Goal: Task Accomplishment & Management: Use online tool/utility

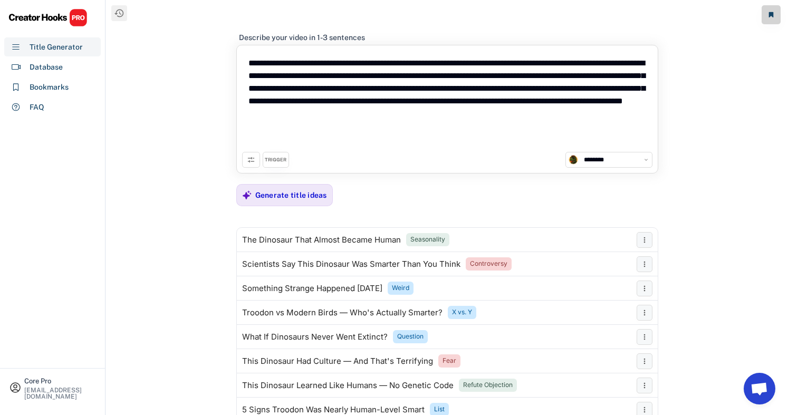
select select "**********"
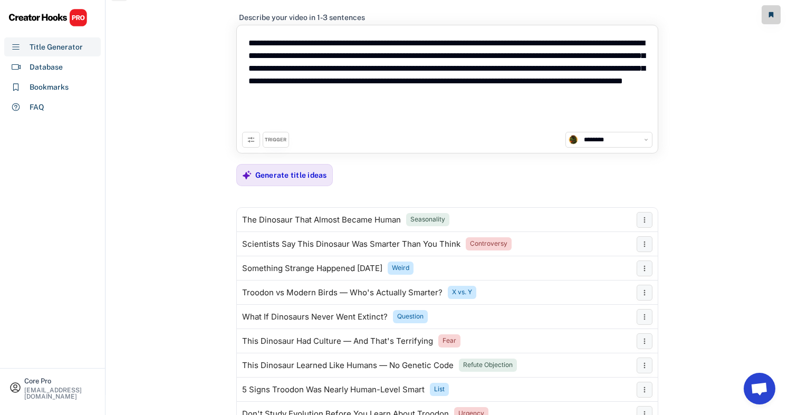
scroll to position [35, 0]
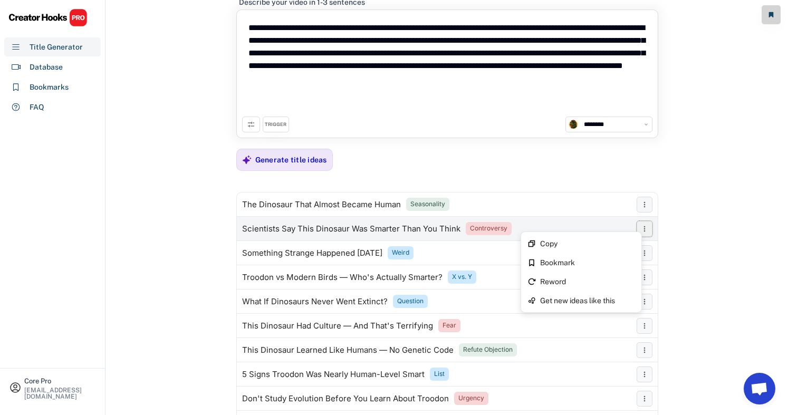
click at [647, 229] on icon at bounding box center [644, 229] width 8 height 8
click at [644, 231] on use at bounding box center [644, 229] width 2 height 6
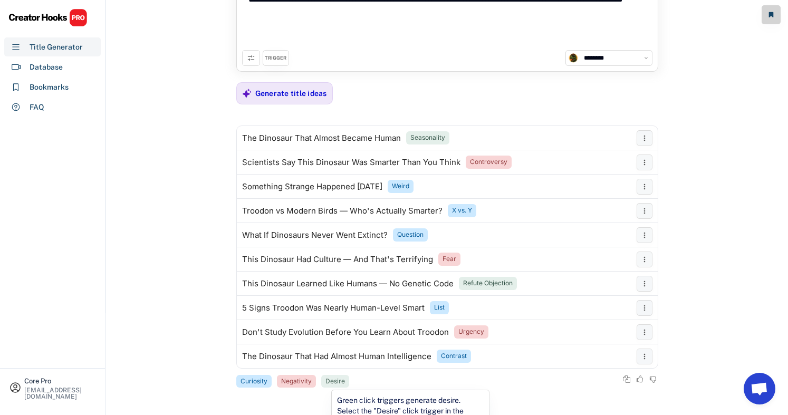
scroll to position [102, 0]
click at [73, 73] on div "Database" at bounding box center [52, 66] width 96 height 19
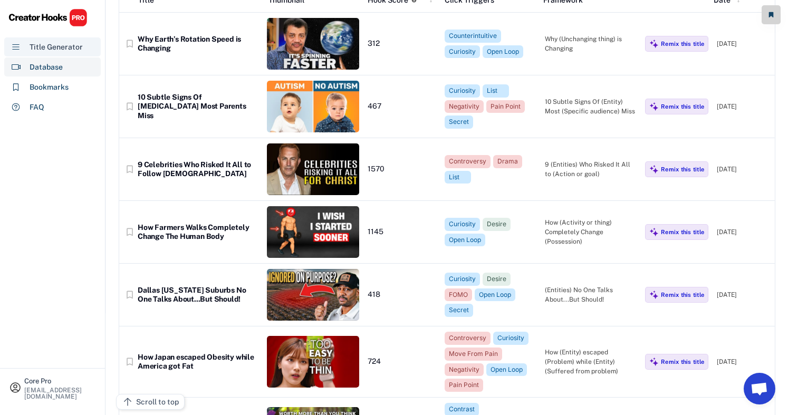
click at [65, 37] on div "Title Generator" at bounding box center [52, 46] width 96 height 19
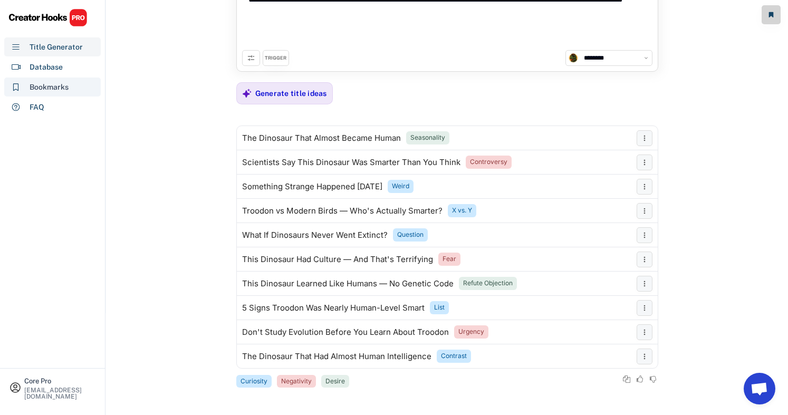
click at [65, 78] on div "Bookmarks" at bounding box center [52, 86] width 96 height 19
select select "******"
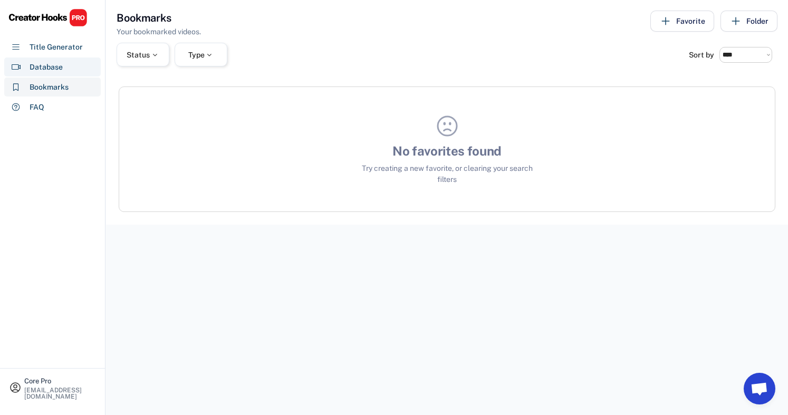
click at [65, 66] on div "Database" at bounding box center [52, 66] width 96 height 19
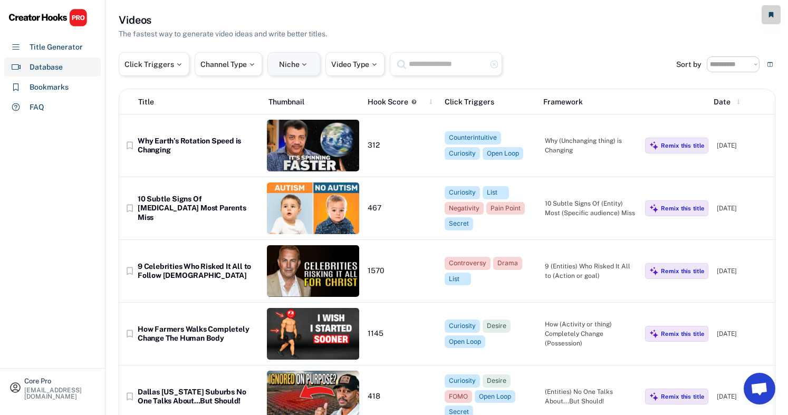
click at [302, 63] on div at bounding box center [303, 64] width 9 height 7
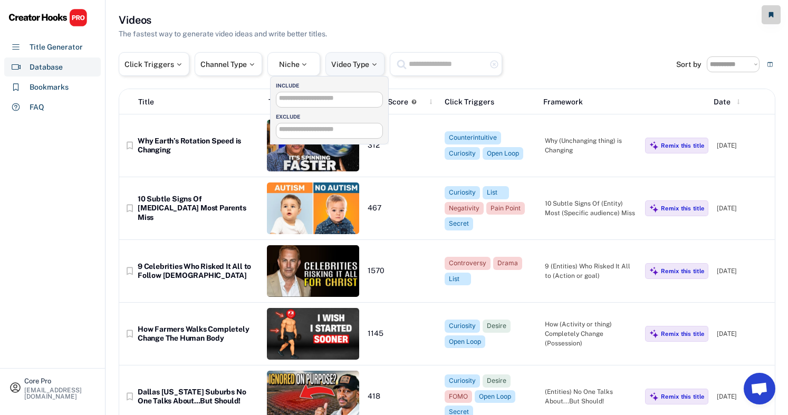
click at [374, 63] on div at bounding box center [373, 64] width 9 height 7
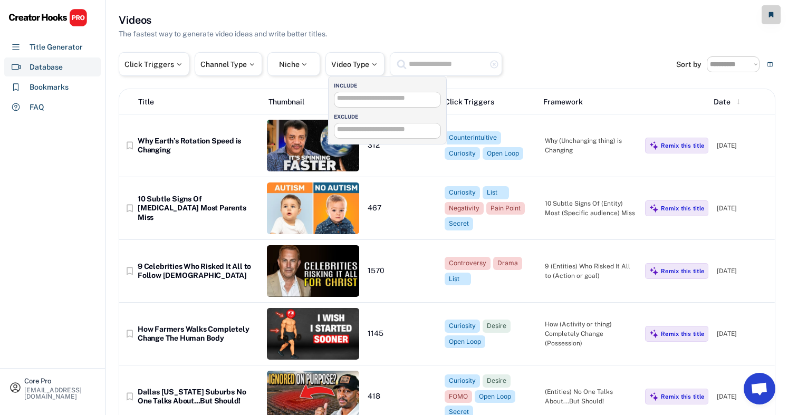
click at [427, 62] on input "text" at bounding box center [446, 63] width 79 height 13
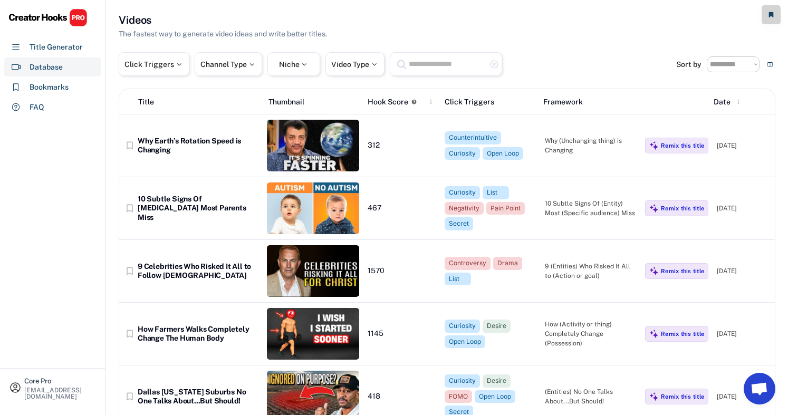
click at [234, 33] on div "The fastest way to generate video ideas and write better titles." at bounding box center [223, 33] width 208 height 11
click at [151, 66] on div "Click Triggers" at bounding box center [153, 64] width 59 height 7
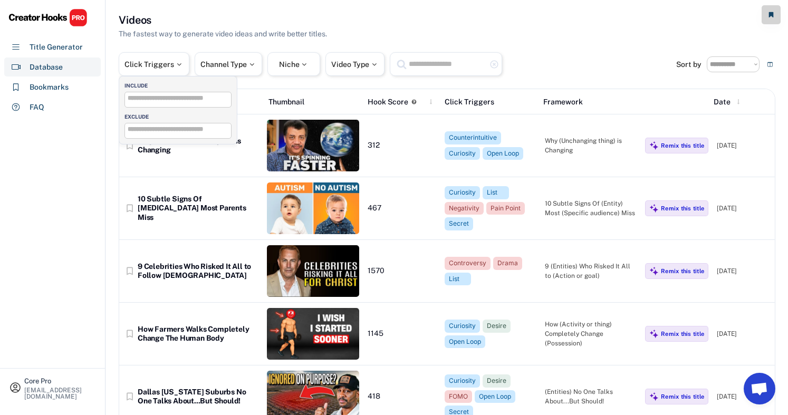
click at [177, 100] on input "search" at bounding box center [181, 98] width 106 height 7
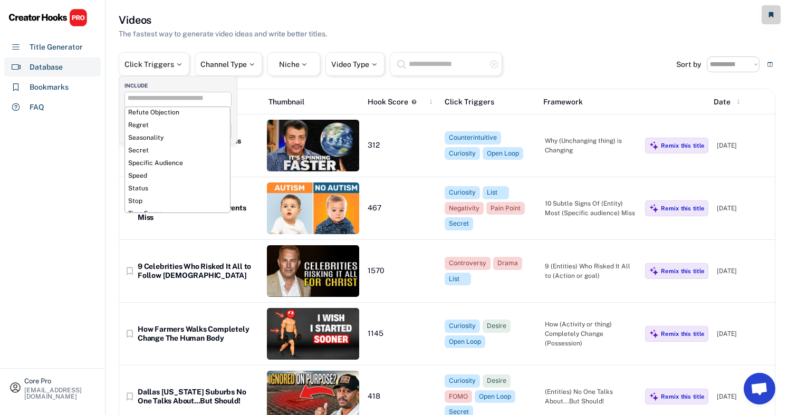
scroll to position [451, 0]
click at [81, 204] on div "Core Pro [EMAIL_ADDRESS][DOMAIN_NAME] Title Generator Database Bookmarks FAQ" at bounding box center [52, 207] width 105 height 415
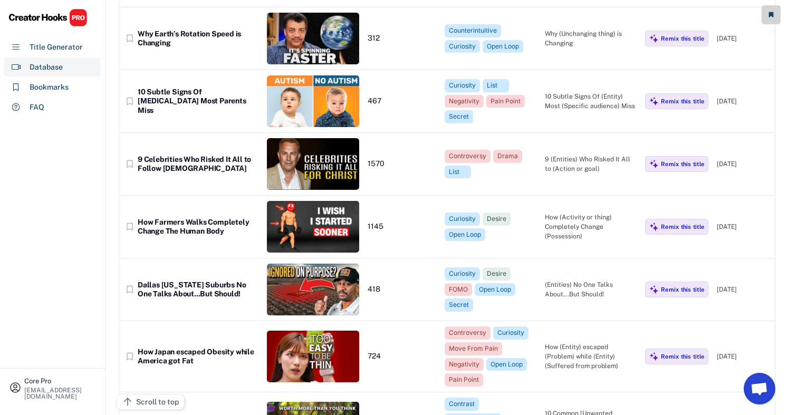
scroll to position [0, 0]
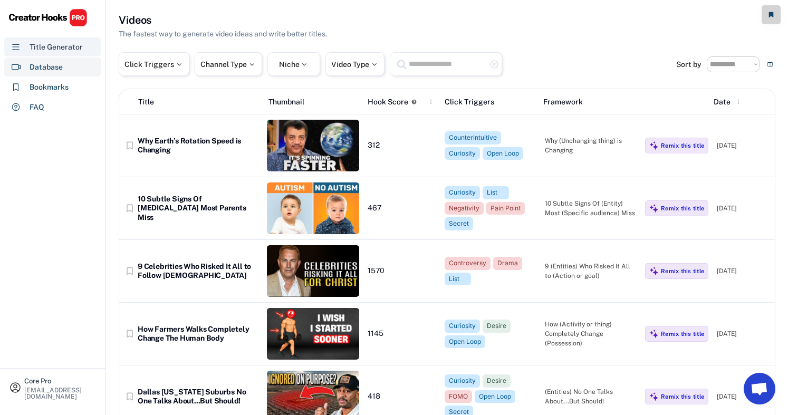
click at [67, 48] on div "Title Generator" at bounding box center [56, 47] width 53 height 11
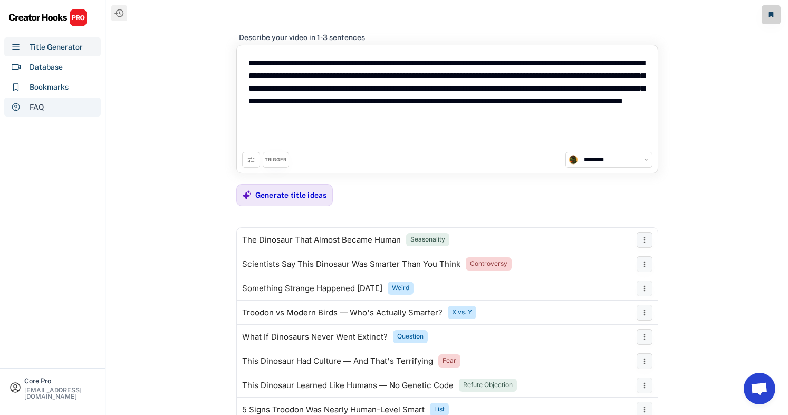
click at [60, 112] on div "FAQ" at bounding box center [52, 107] width 96 height 19
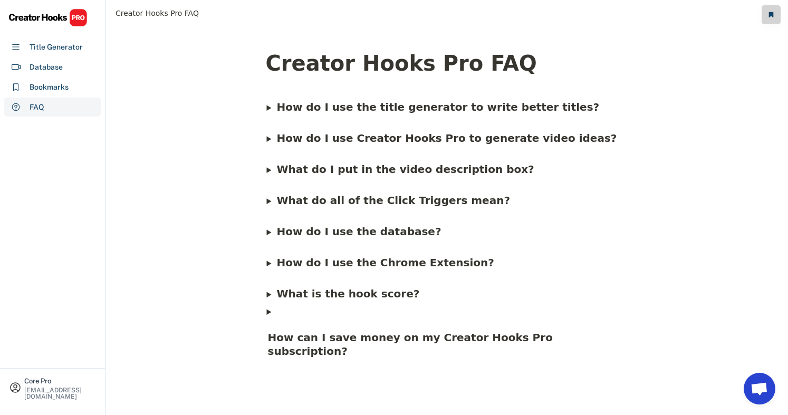
click at [294, 110] on b "How do I use the title generator to write better titles?" at bounding box center [437, 107] width 323 height 13
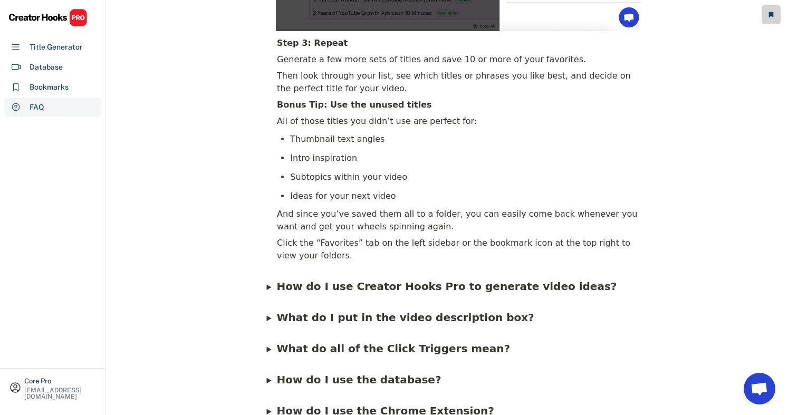
scroll to position [683, 0]
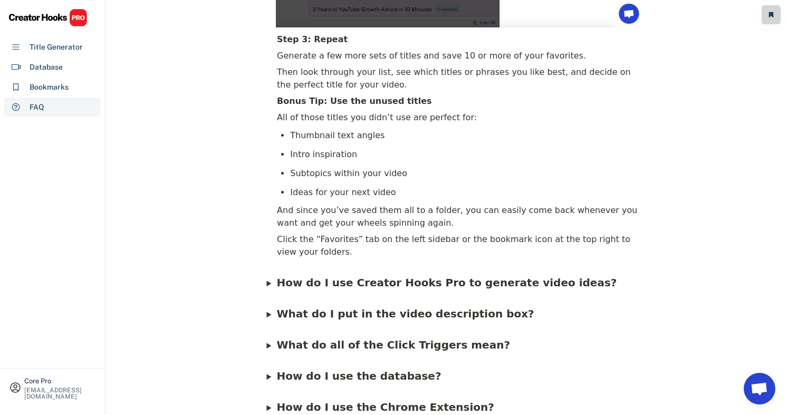
click at [376, 281] on span "How do I use Creator Hooks Pro to generate video ideas?" at bounding box center [446, 282] width 340 height 13
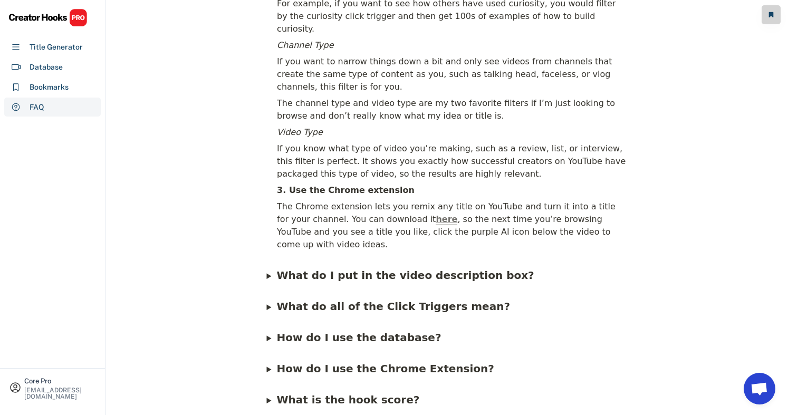
scroll to position [1133, 0]
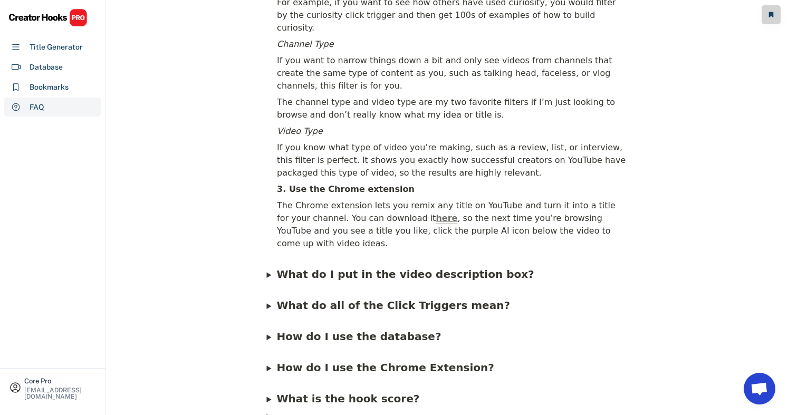
click at [439, 268] on b "What do I put in the video description box?" at bounding box center [404, 274] width 257 height 13
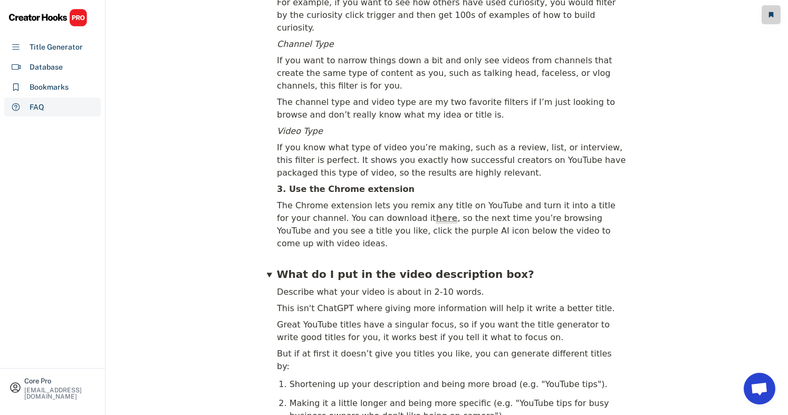
click at [439, 268] on b "What do I put in the video description box?" at bounding box center [404, 274] width 257 height 13
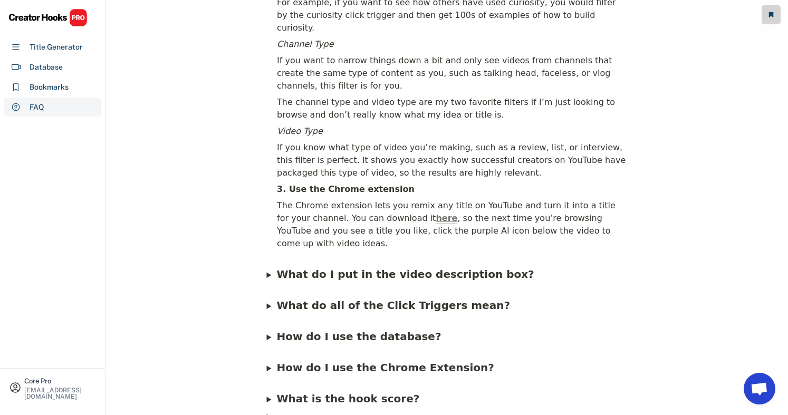
click at [383, 299] on span "What do all of the Click Triggers mean?" at bounding box center [393, 305] width 234 height 13
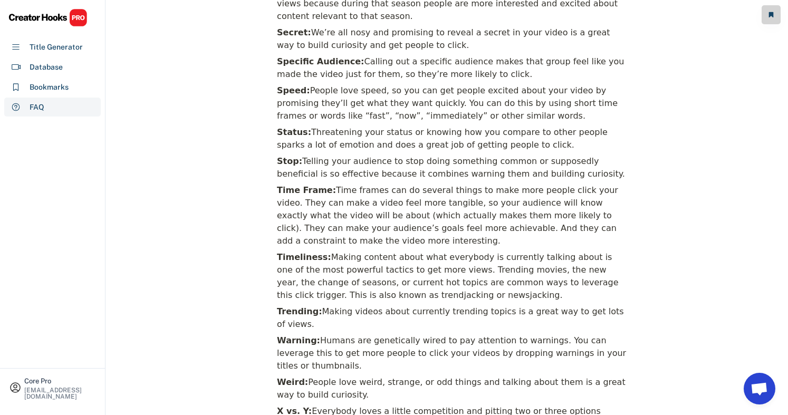
scroll to position [3035, 0]
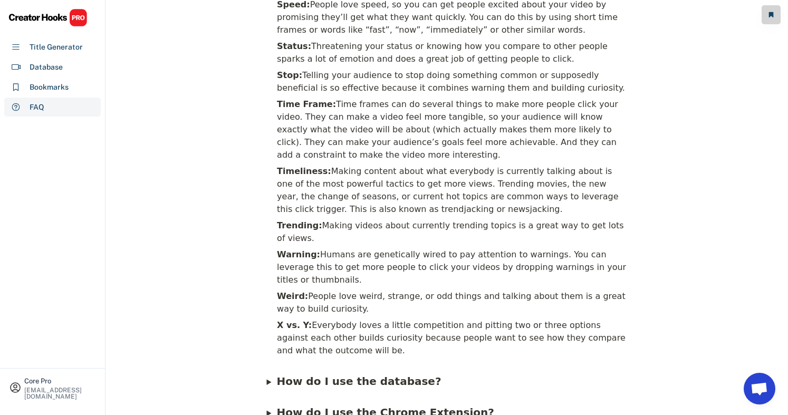
click at [61, 69] on div "Database" at bounding box center [46, 67] width 33 height 11
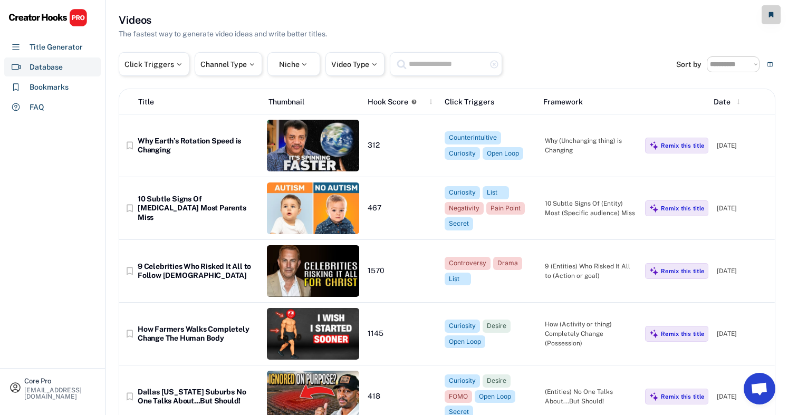
click at [435, 59] on input "text" at bounding box center [446, 63] width 79 height 13
click at [71, 37] on div "Title Generator" at bounding box center [52, 46] width 96 height 19
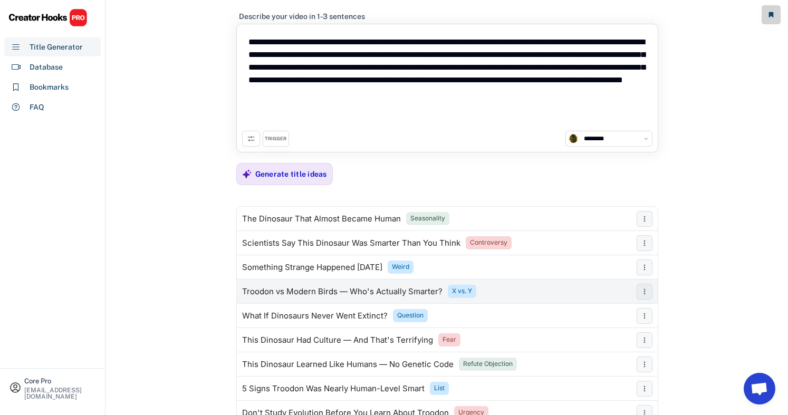
scroll to position [45, 0]
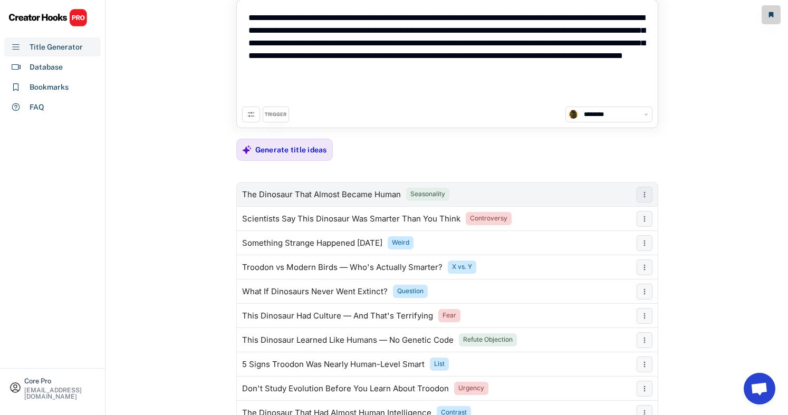
click at [572, 196] on div "The Dinosaur That Almost Became Human Seasonality" at bounding box center [434, 194] width 394 height 21
click at [574, 196] on div "The Dinosaur That Almost Became Human Seasonality" at bounding box center [434, 194] width 394 height 21
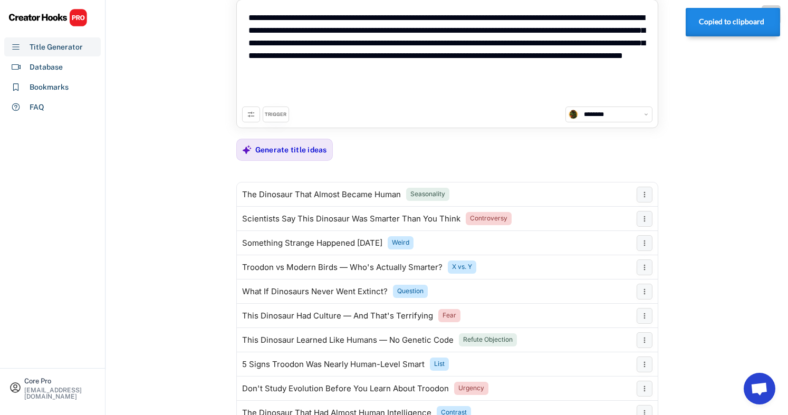
scroll to position [0, 0]
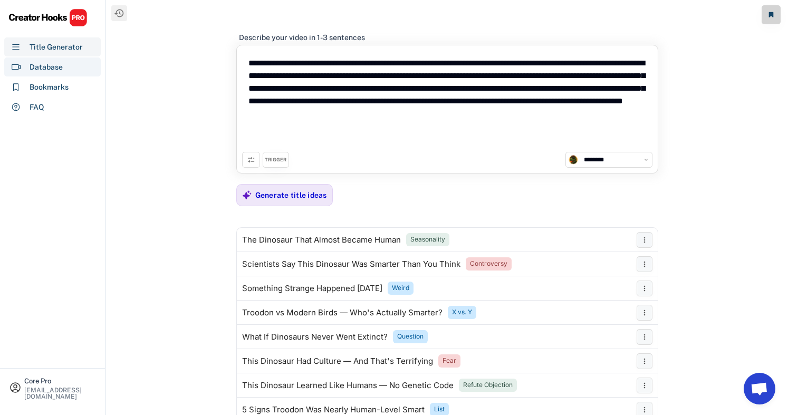
click at [69, 62] on div "Database" at bounding box center [52, 66] width 96 height 19
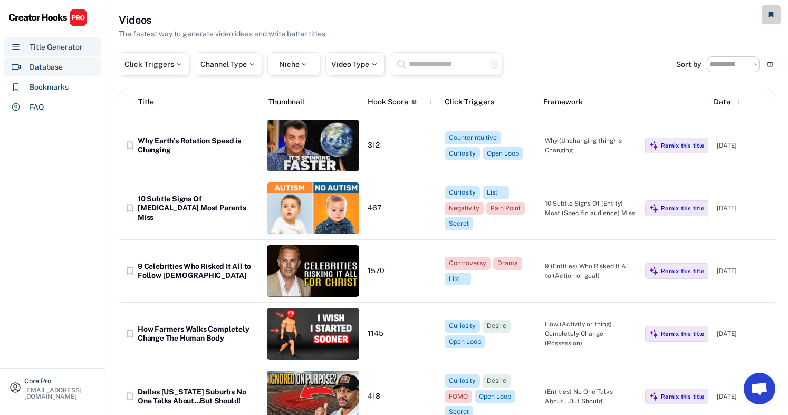
click at [72, 45] on div "Title Generator" at bounding box center [56, 47] width 53 height 11
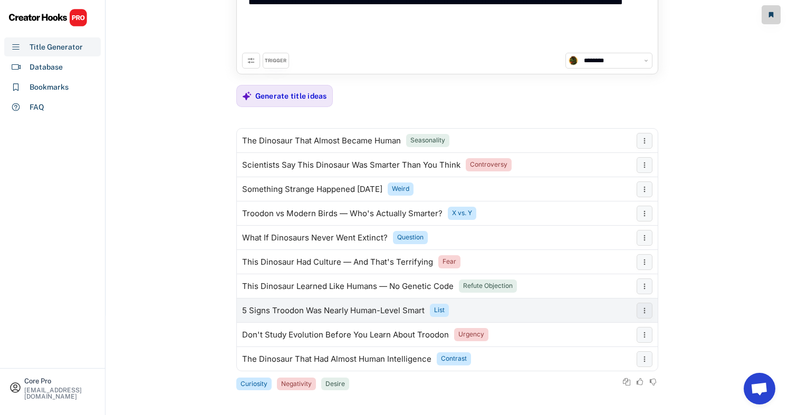
scroll to position [102, 0]
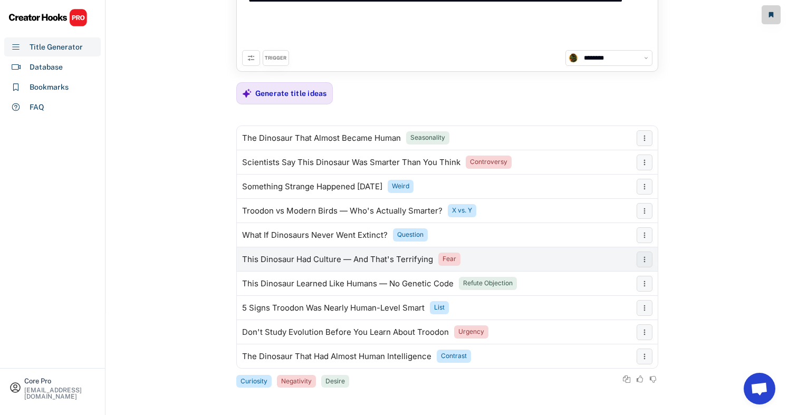
click at [571, 255] on div "This Dinosaur Had Culture — And That's Terrifying Fear" at bounding box center [434, 259] width 394 height 21
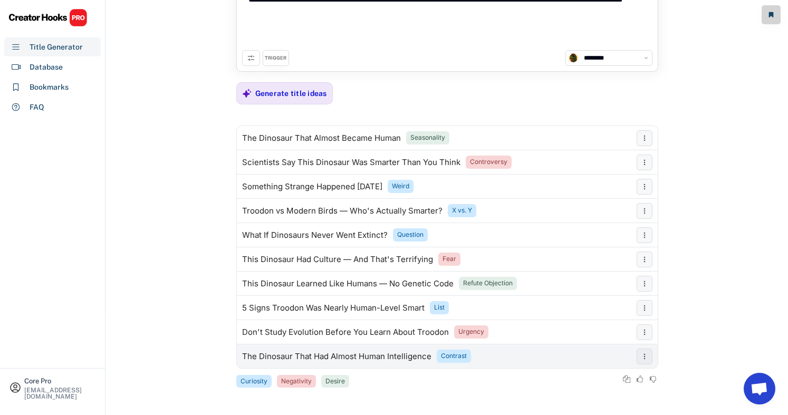
click at [388, 354] on div "The Dinosaur That Had Almost Human Intelligence" at bounding box center [336, 356] width 189 height 8
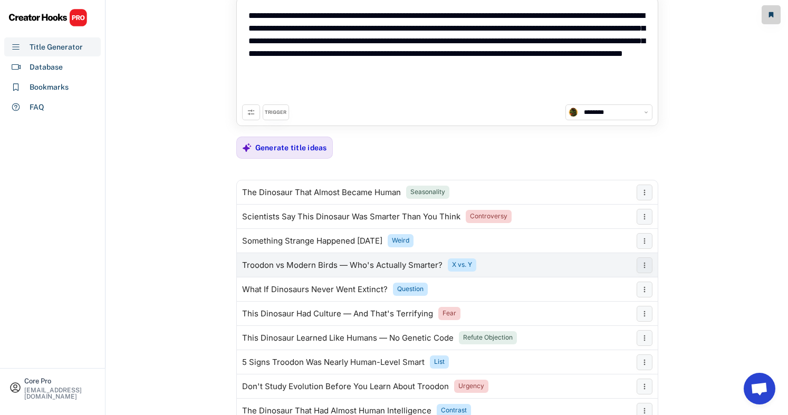
scroll to position [0, 0]
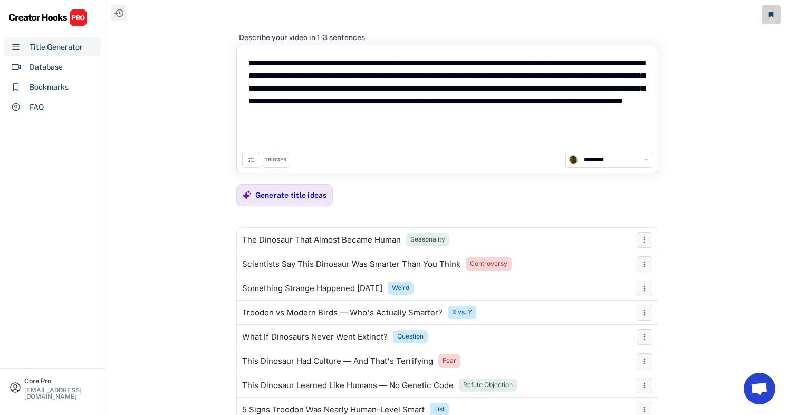
click at [371, 114] on textarea "**********" at bounding box center [447, 101] width 410 height 101
click at [371, 115] on textarea "**********" at bounding box center [447, 101] width 410 height 101
paste textarea
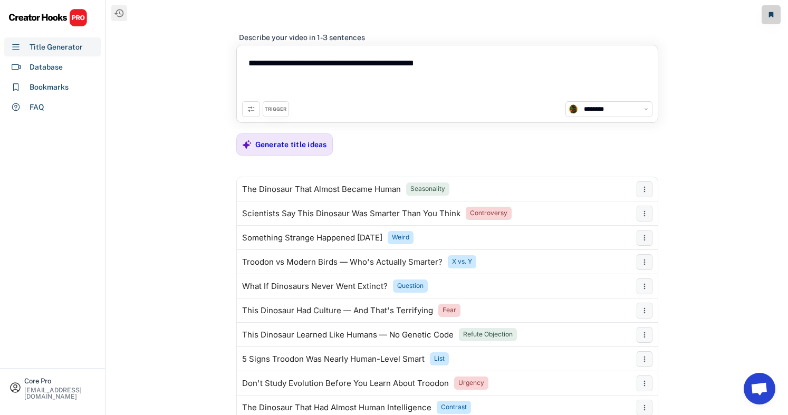
click at [477, 73] on textarea "**********" at bounding box center [447, 76] width 410 height 51
click at [458, 64] on textarea "**********" at bounding box center [447, 76] width 410 height 51
paste textarea "**********"
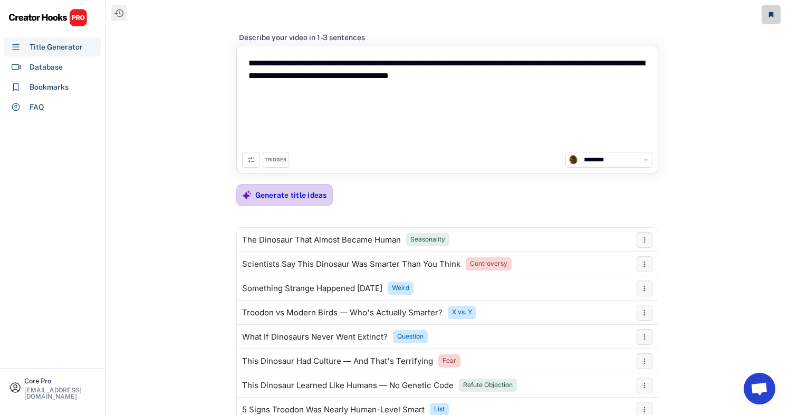
type textarea "**********"
click at [291, 196] on div "Generate title ideas" at bounding box center [291, 194] width 72 height 9
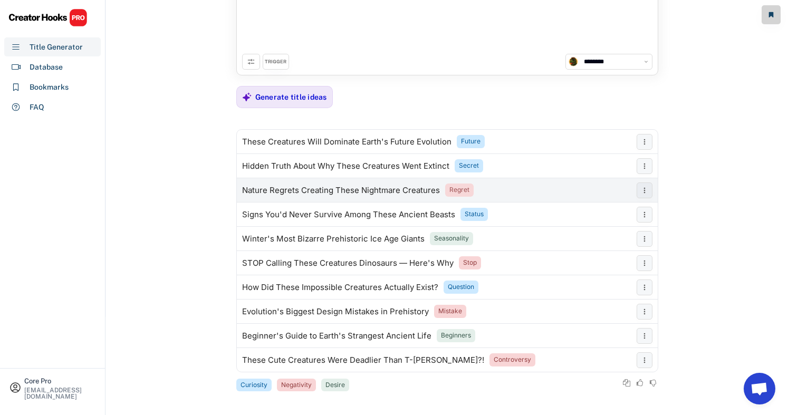
scroll to position [102, 0]
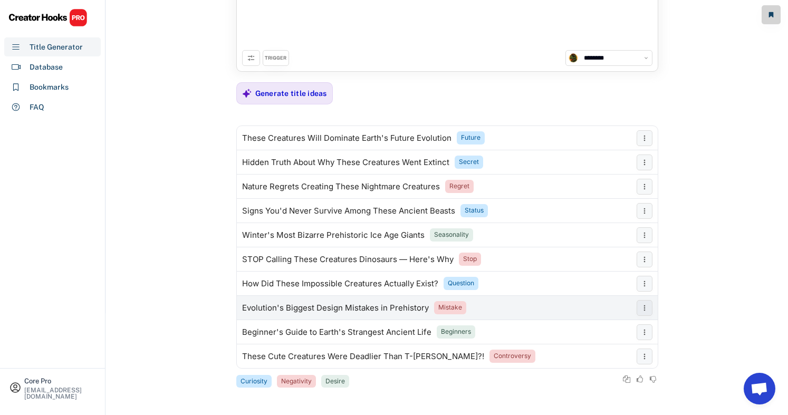
click at [394, 304] on div "Evolution's Biggest Design Mistakes in Prehistory" at bounding box center [335, 308] width 187 height 8
